Goal: Find specific page/section: Find specific page/section

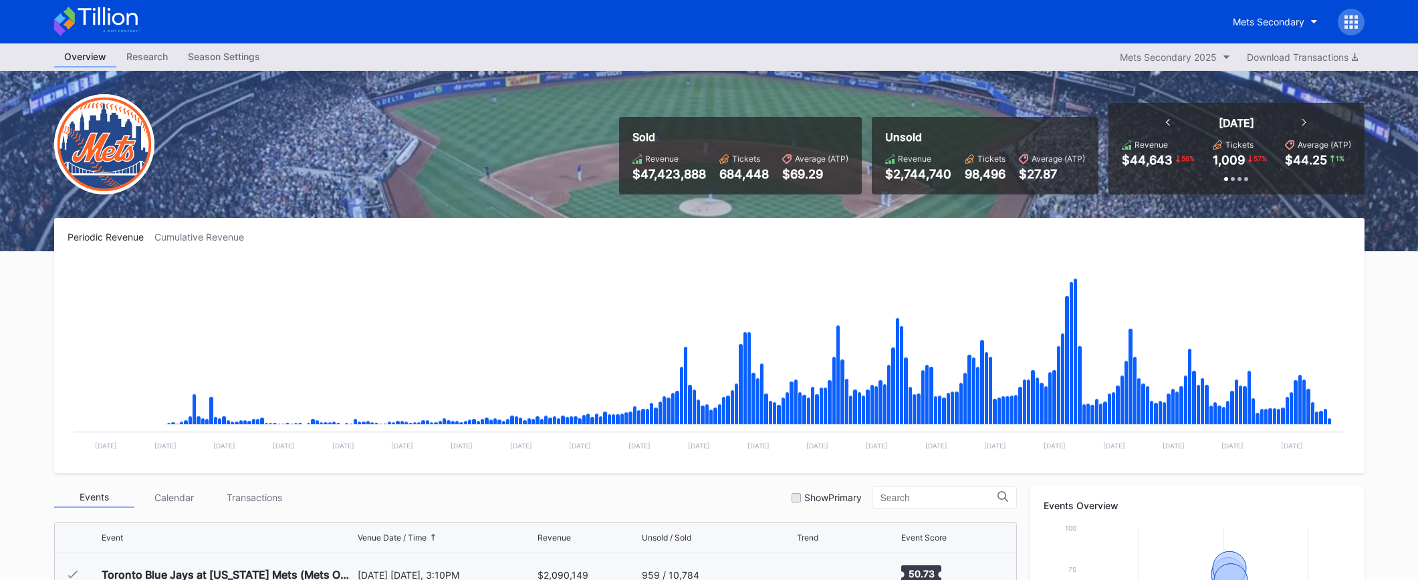
scroll to position [3038, 0]
click at [120, 20] on icon at bounding box center [96, 21] width 84 height 29
click at [118, 19] on icon at bounding box center [96, 21] width 84 height 29
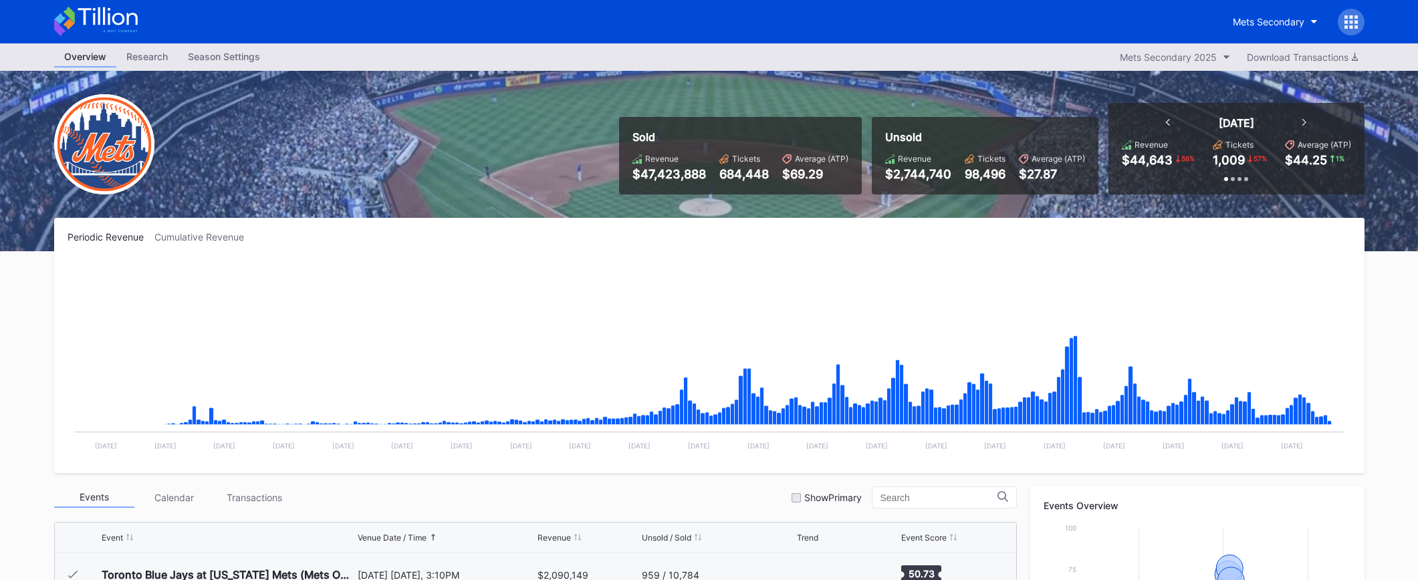
scroll to position [3038, 0]
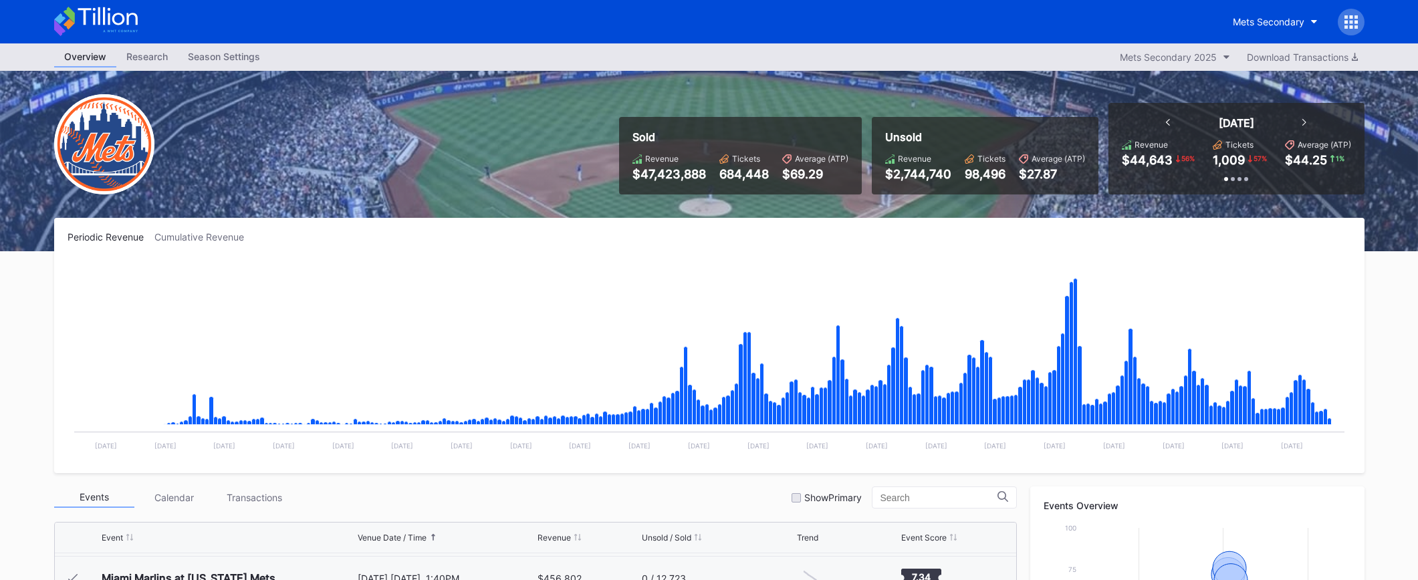
click at [106, 14] on icon at bounding box center [96, 21] width 84 height 29
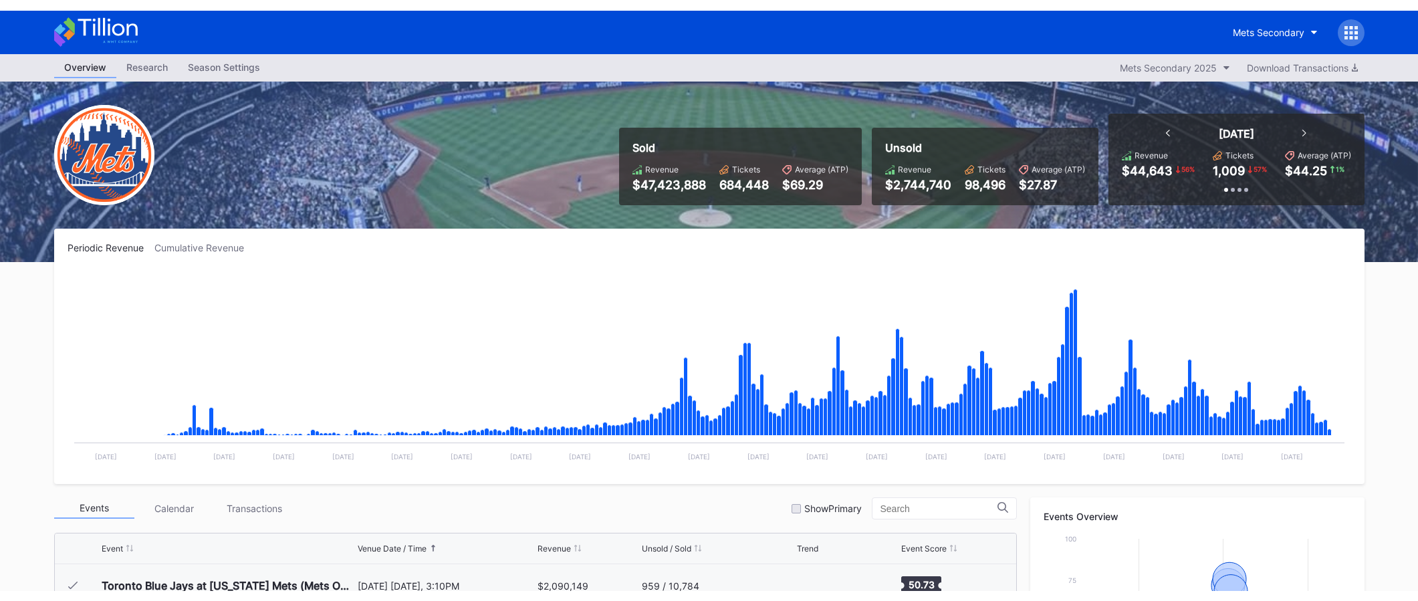
scroll to position [3038, 0]
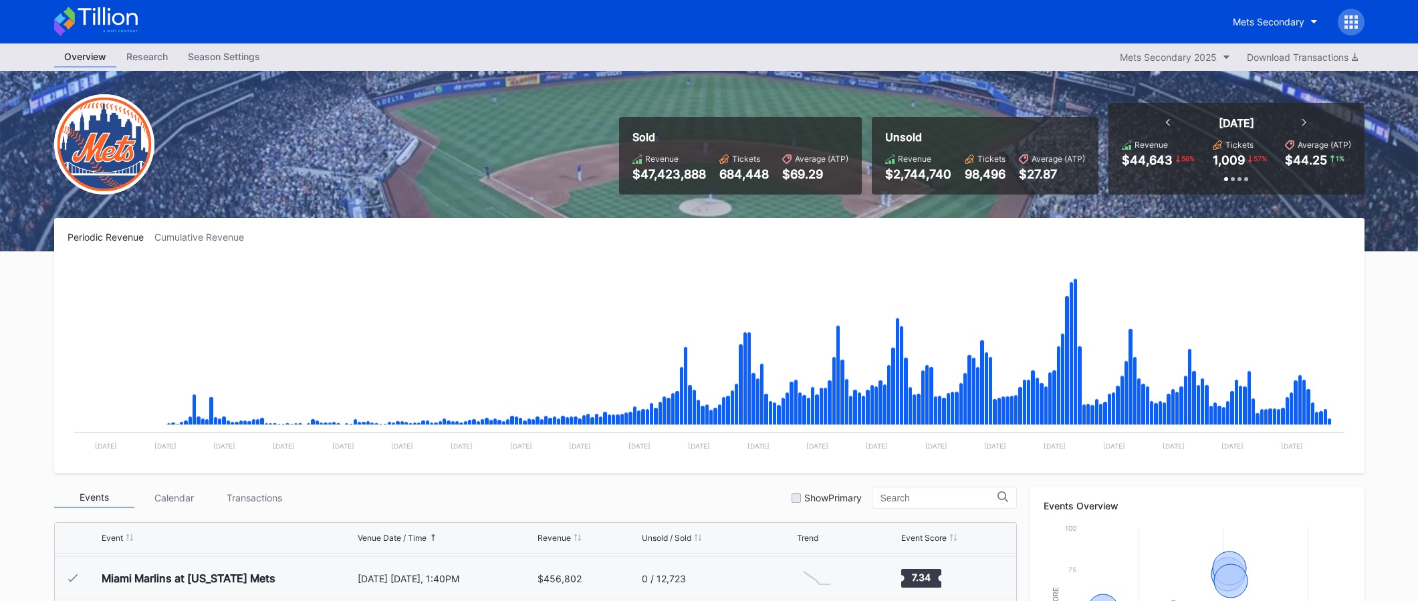
click at [137, 26] on div "Mets Secondary" at bounding box center [709, 21] width 1337 height 43
click at [131, 19] on icon at bounding box center [96, 21] width 84 height 29
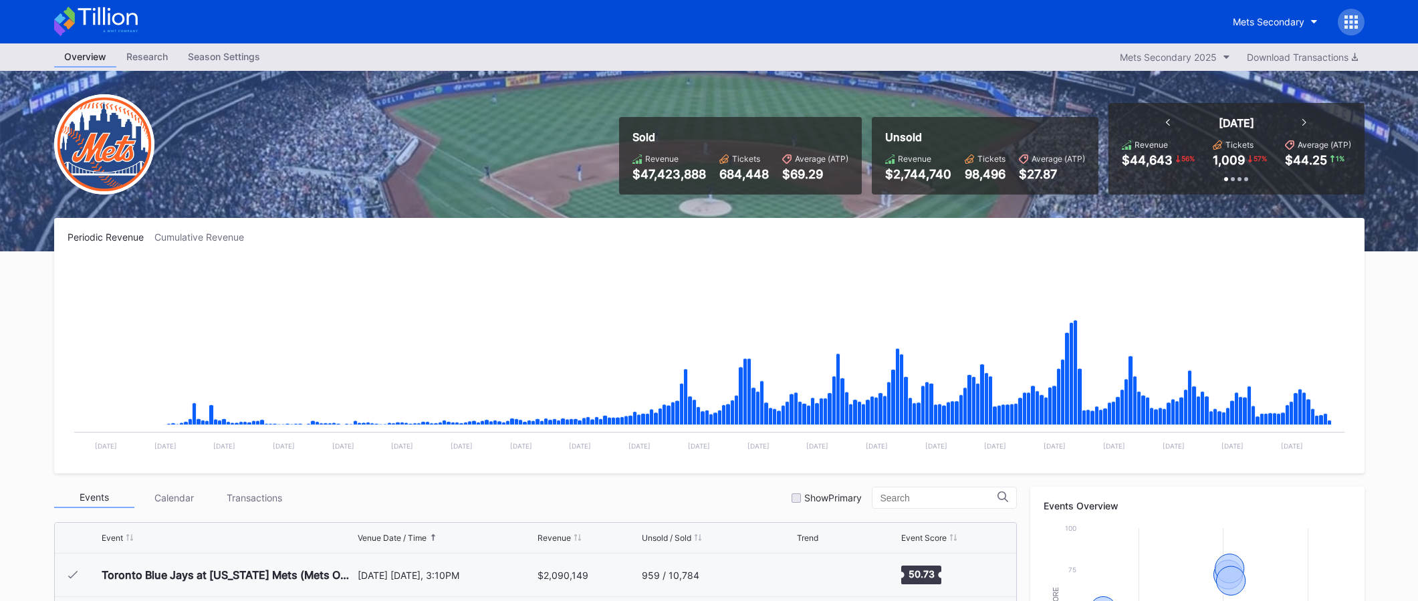
scroll to position [3038, 0]
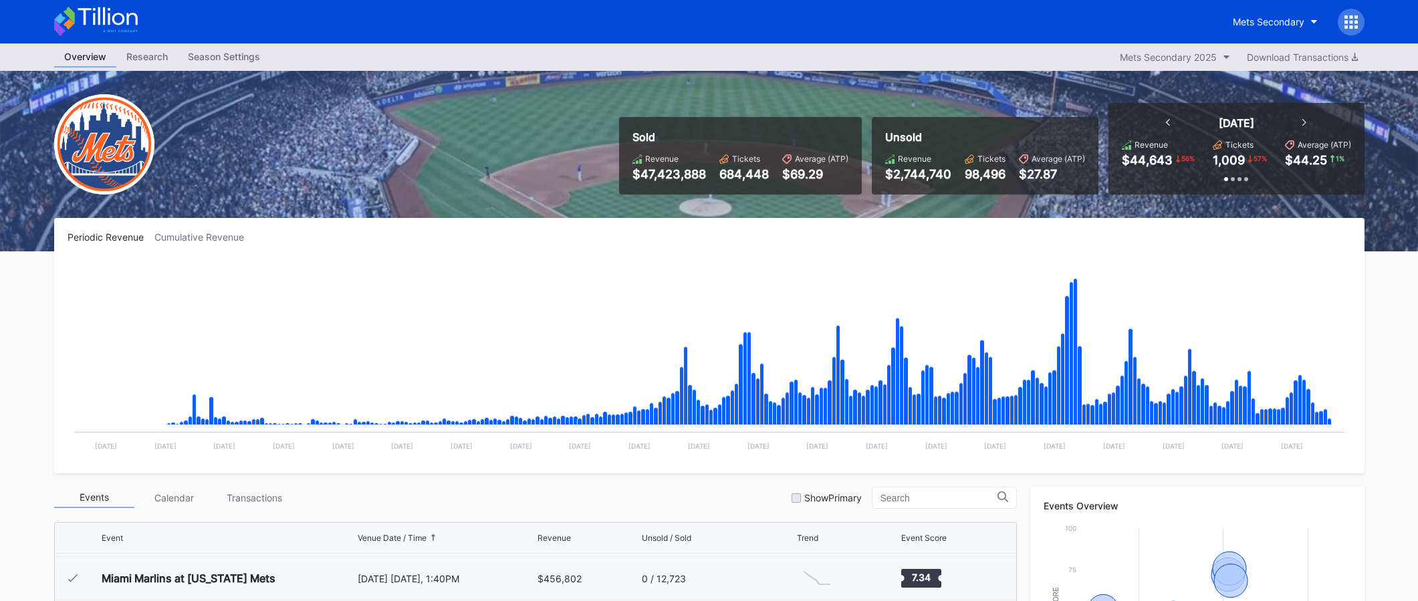
click at [130, 16] on icon at bounding box center [96, 21] width 84 height 29
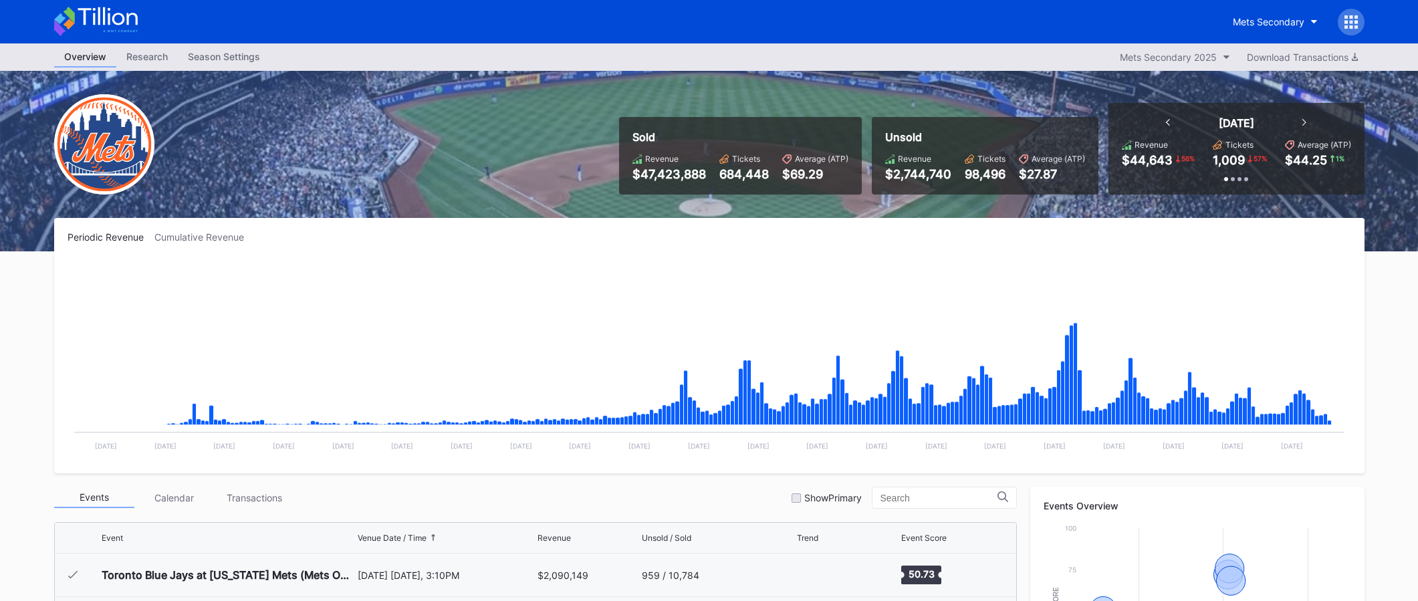
scroll to position [3038, 0]
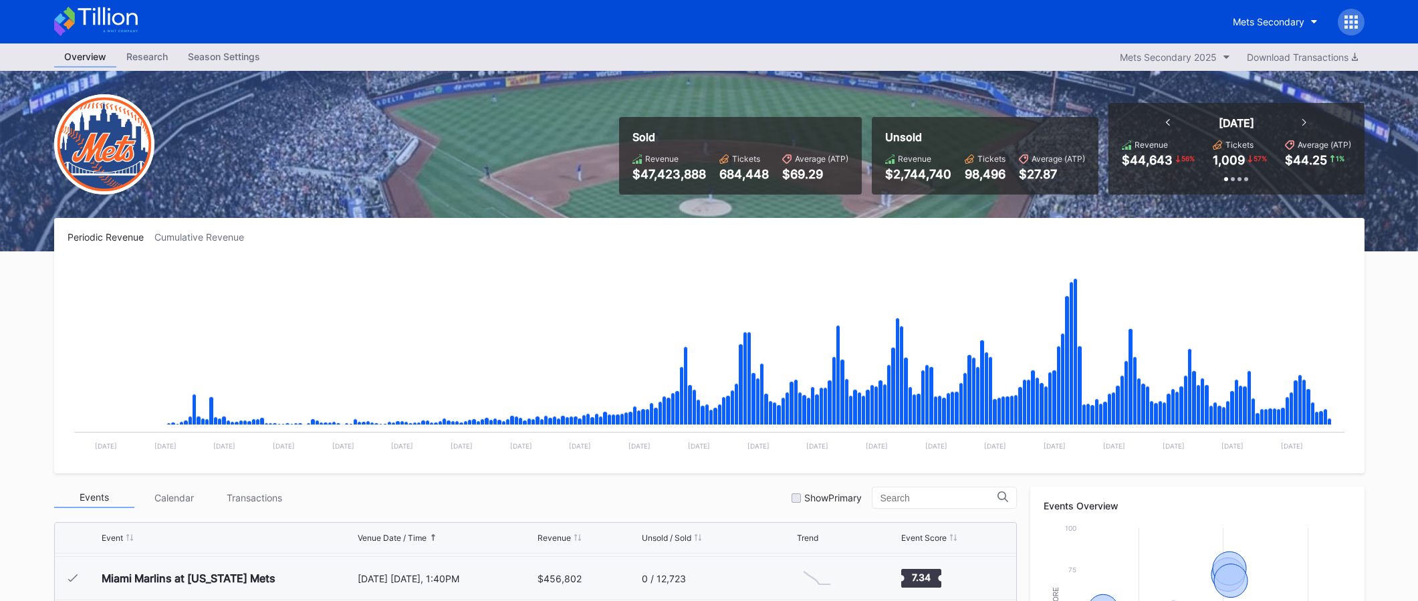
click at [99, 28] on icon at bounding box center [96, 21] width 84 height 29
click at [123, 18] on icon at bounding box center [107, 16] width 59 height 18
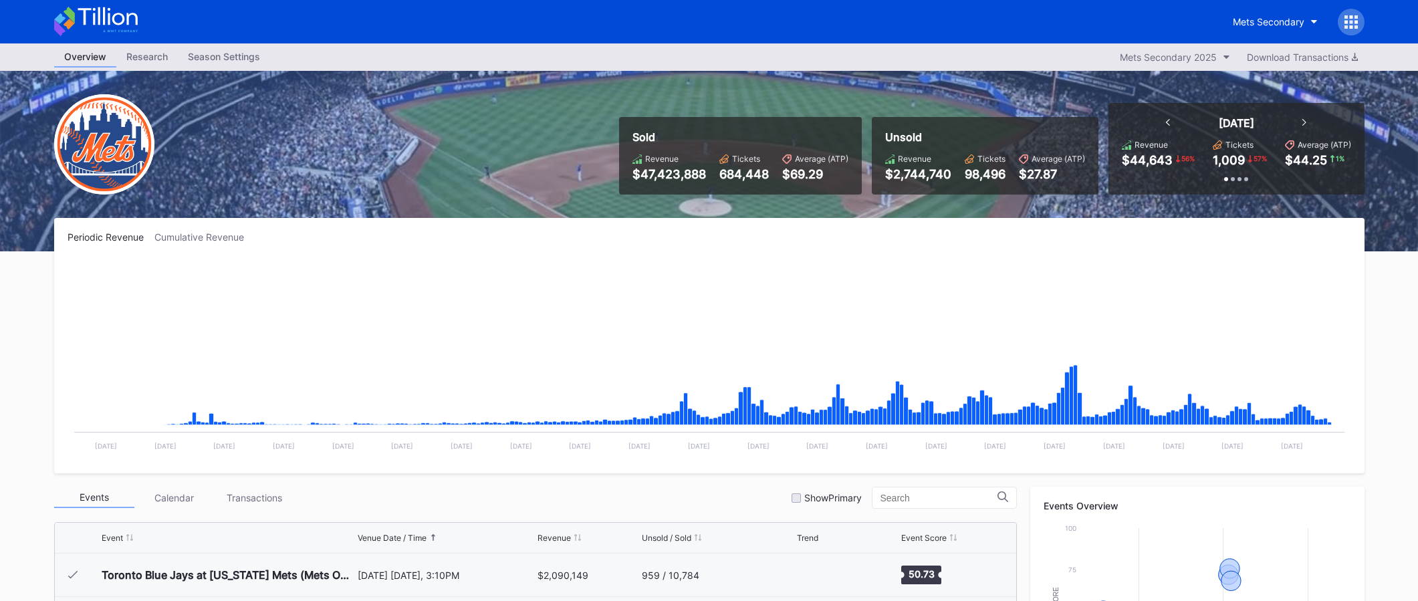
scroll to position [3038, 0]
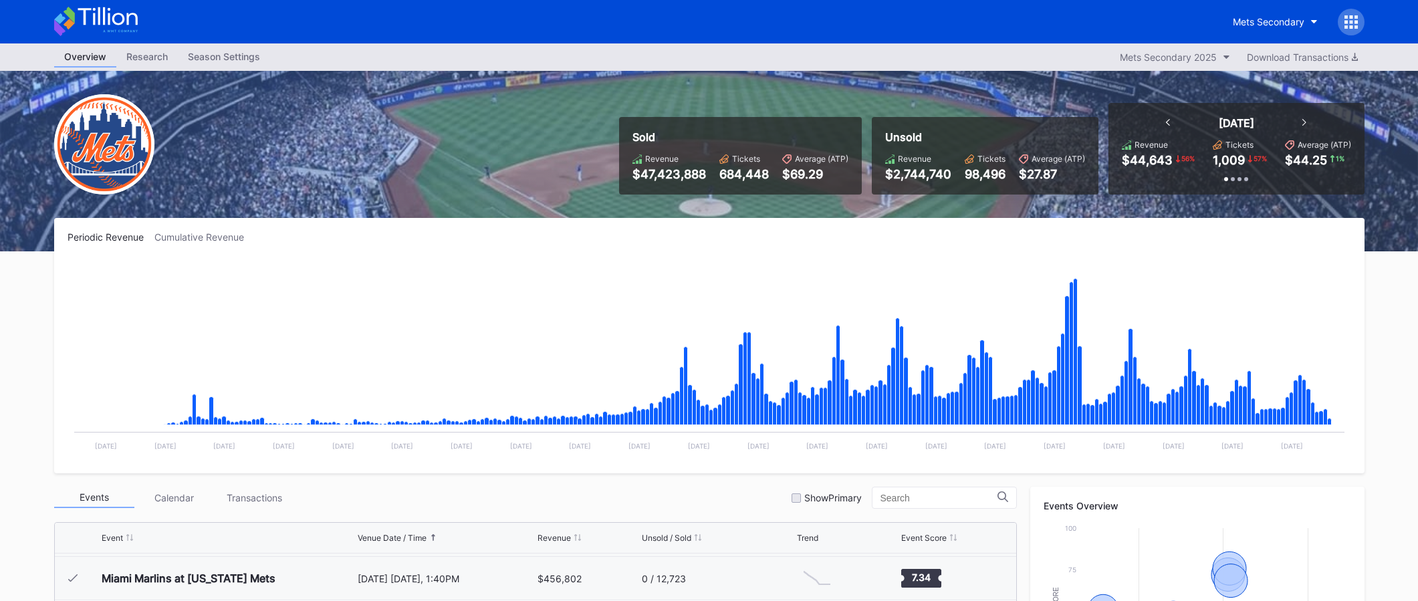
click at [112, 23] on icon at bounding box center [96, 21] width 84 height 29
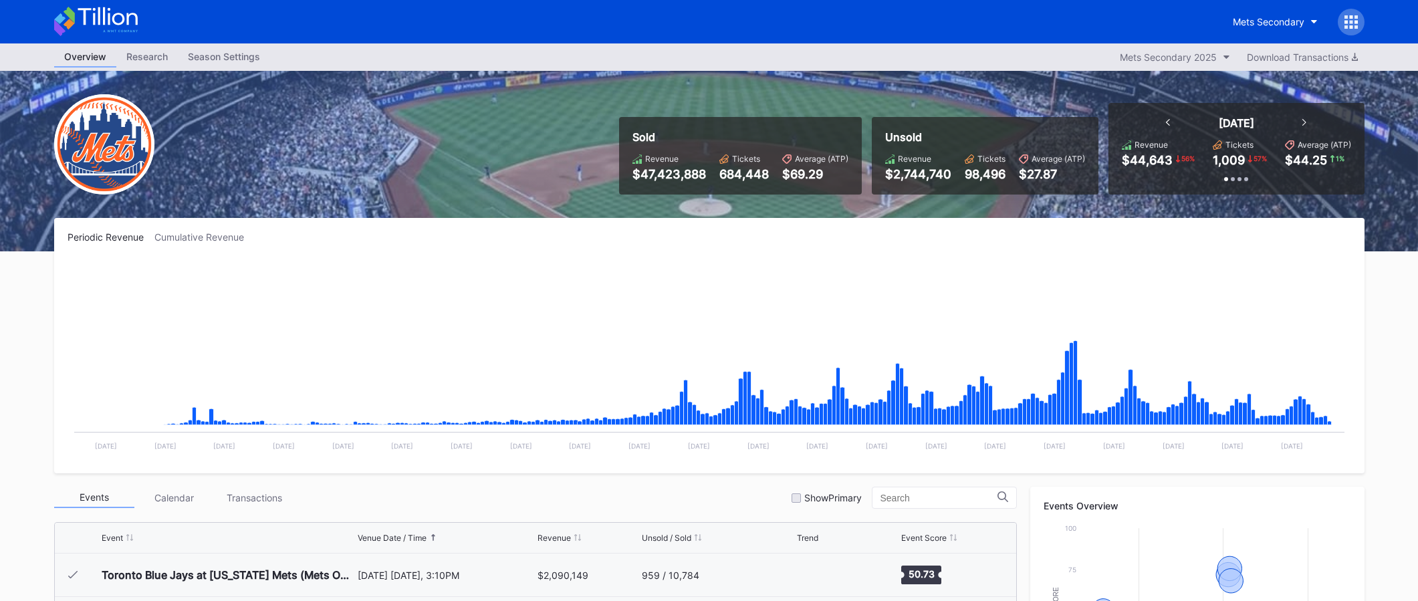
scroll to position [3038, 0]
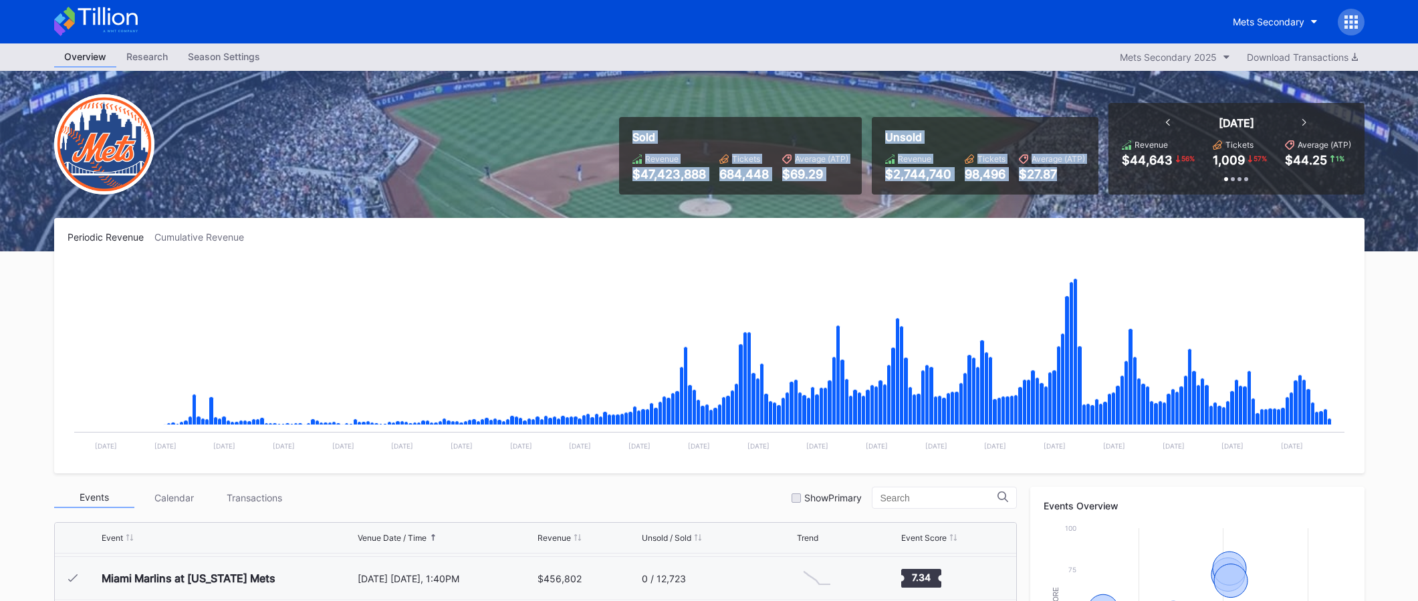
drag, startPoint x: 628, startPoint y: 112, endPoint x: 1076, endPoint y: 209, distance: 458.7
click at [1076, 209] on div "Sold Revenue $47,423,888 Tickets 684,448 Average (ATP) $69.29 Unsold Revenue $2…" at bounding box center [709, 161] width 1337 height 180
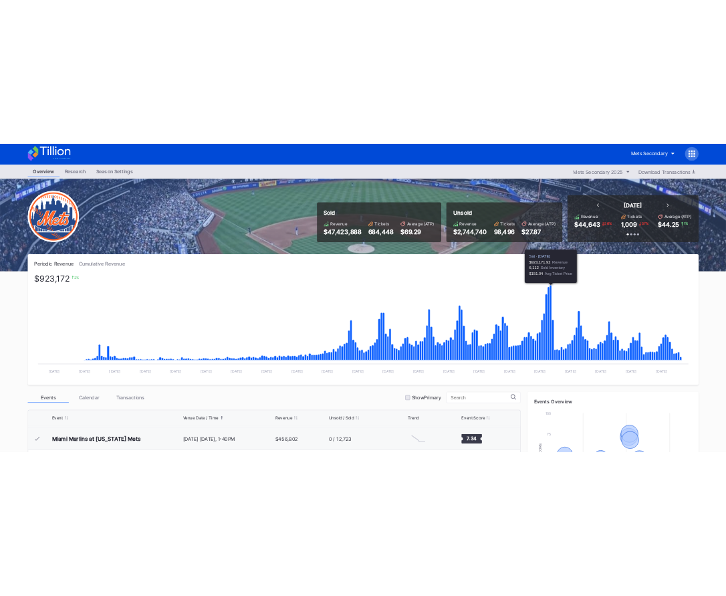
scroll to position [0, 0]
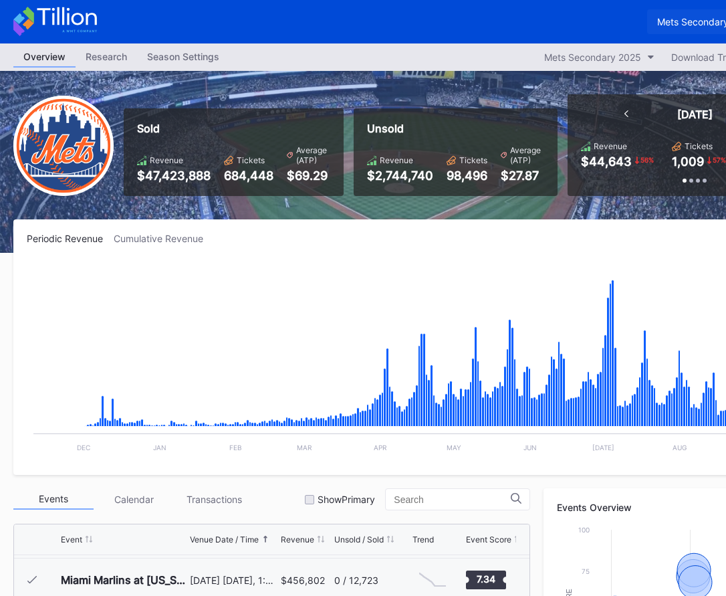
click at [677, 25] on div "Mets Secondary" at bounding box center [693, 21] width 72 height 11
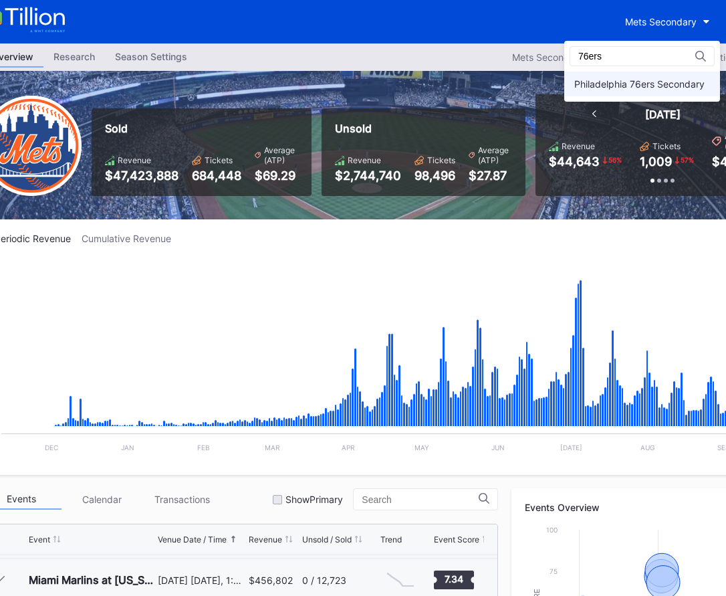
type input "76ers"
click at [652, 82] on div "Philadelphia 76ers Secondary" at bounding box center [639, 83] width 130 height 11
